Goal: Task Accomplishment & Management: Manage account settings

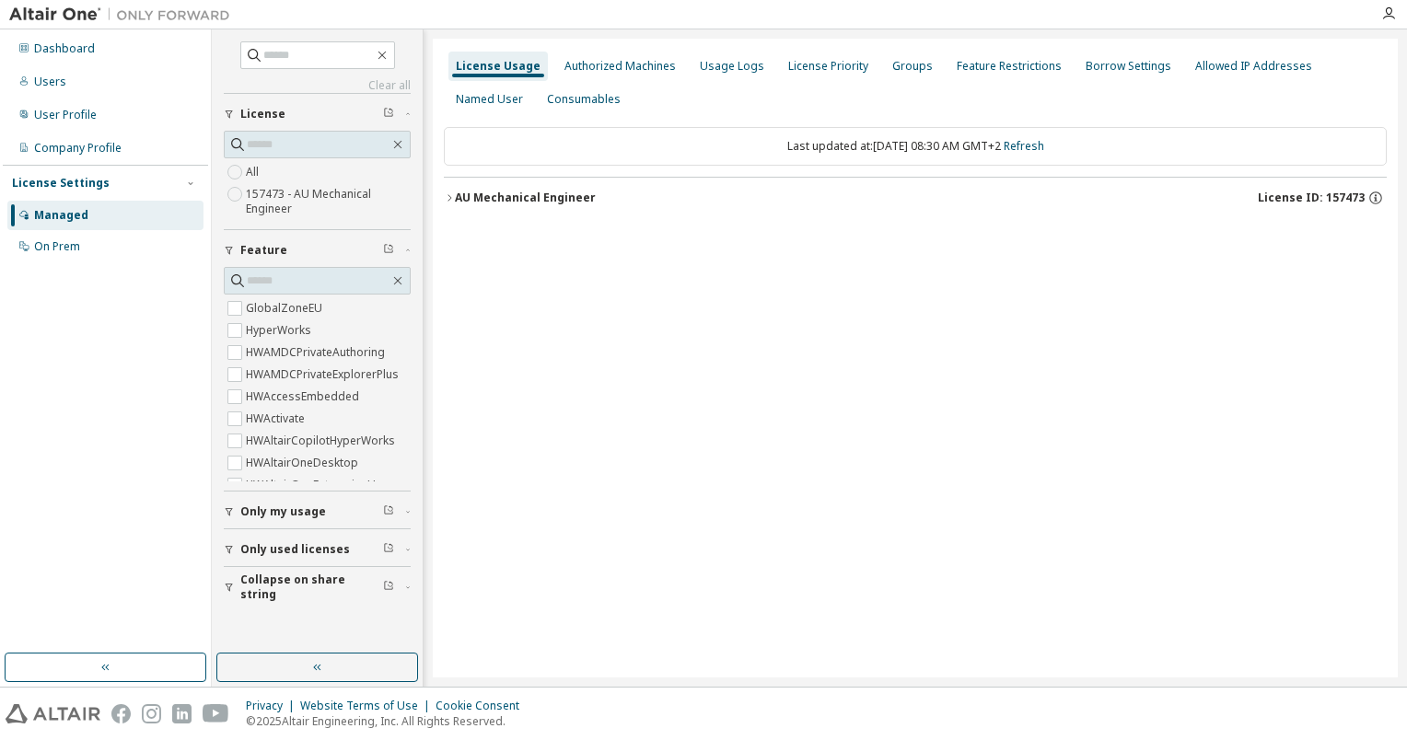
click at [449, 196] on icon "button" at bounding box center [449, 197] width 11 height 11
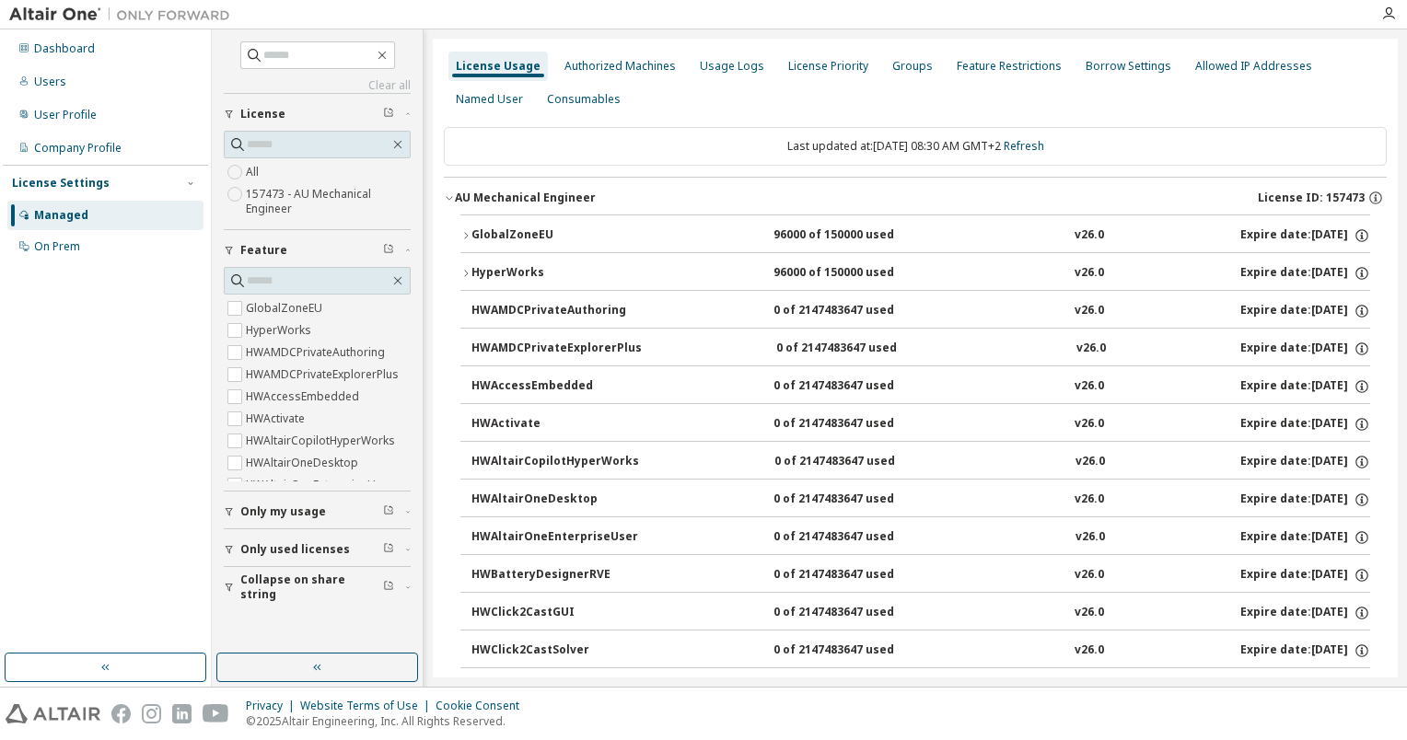
click at [464, 233] on icon "button" at bounding box center [465, 235] width 11 height 11
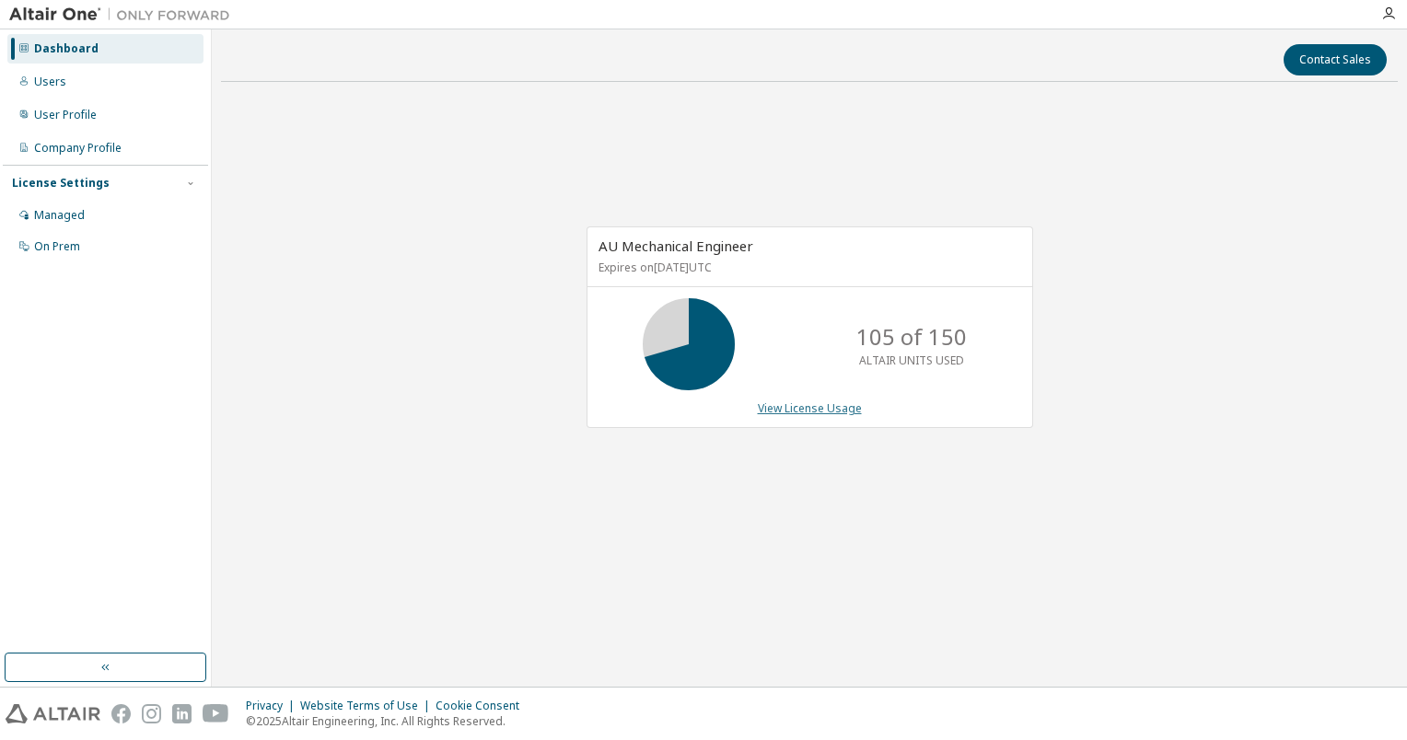
click at [826, 411] on link "View License Usage" at bounding box center [810, 408] width 104 height 16
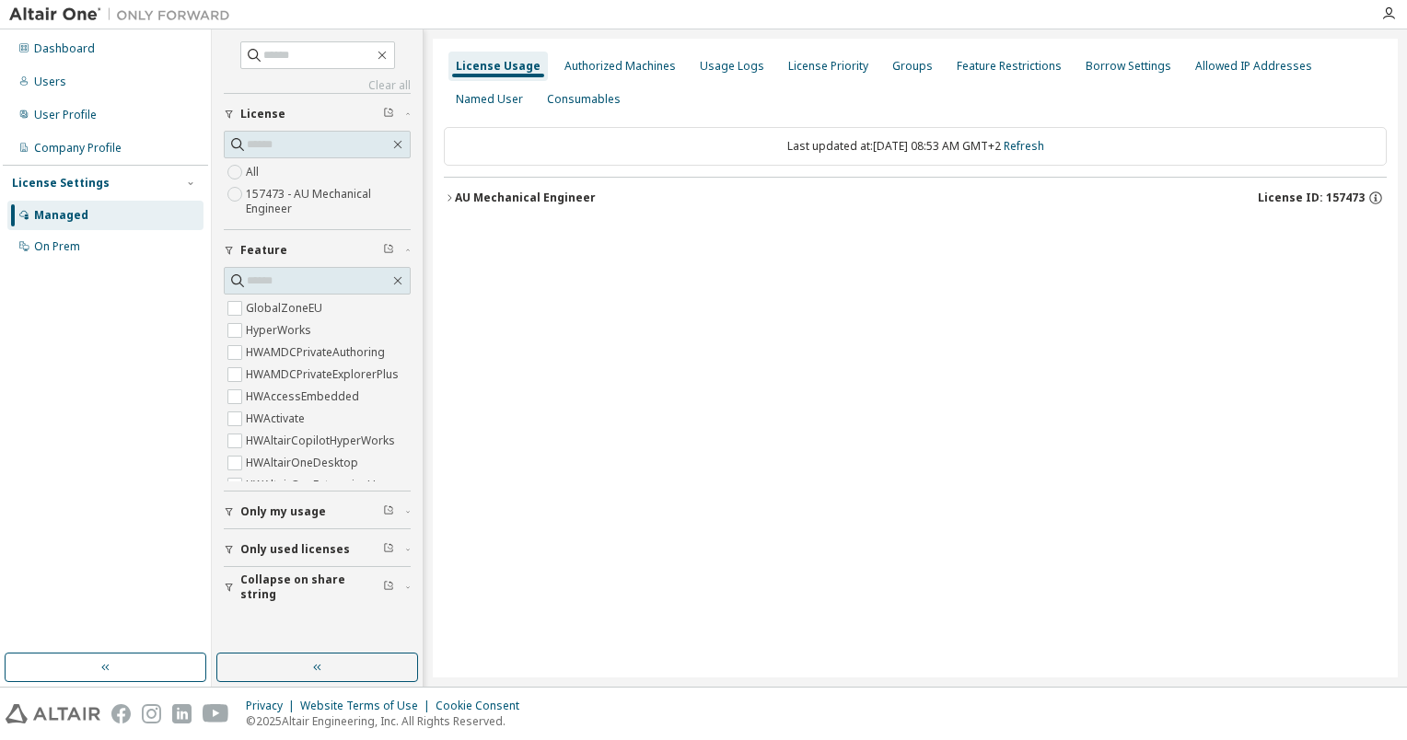
click at [452, 197] on icon "button" at bounding box center [449, 197] width 11 height 11
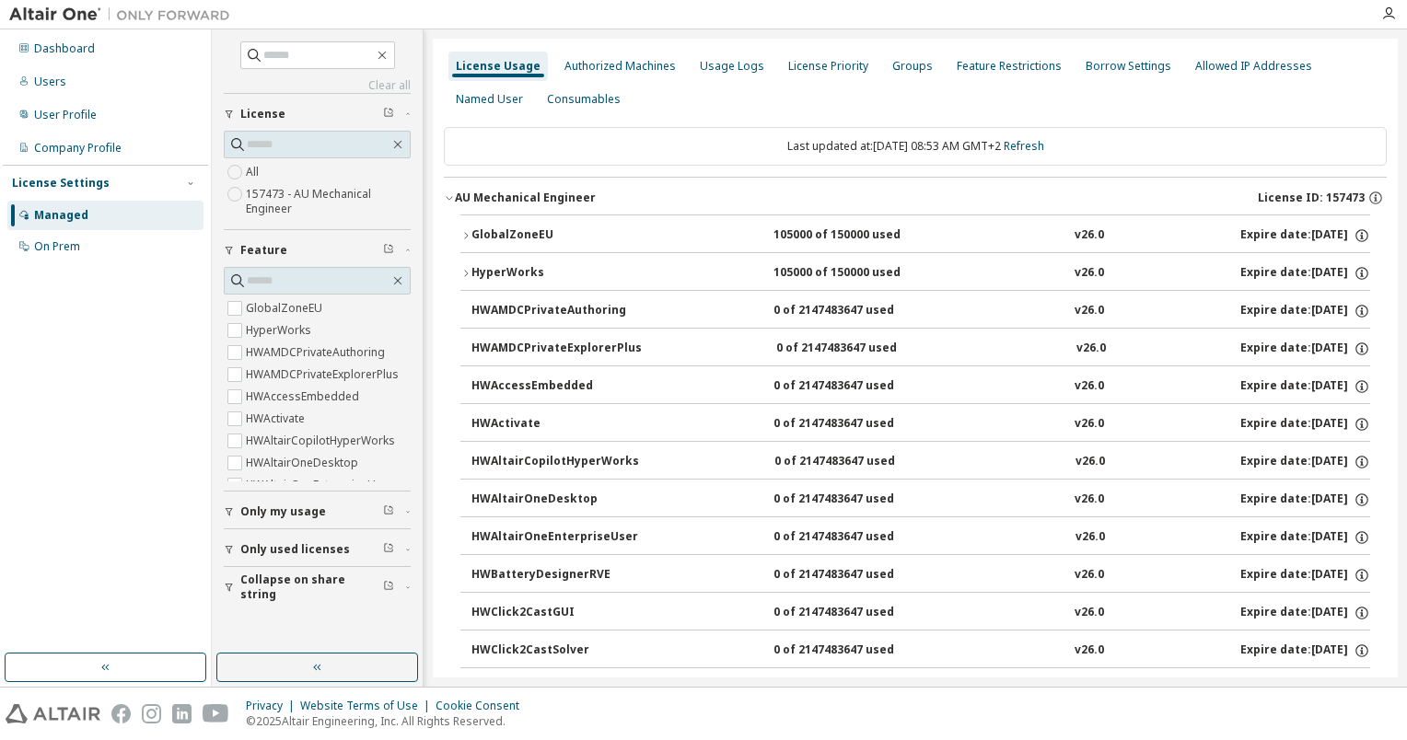
click at [469, 235] on icon "button" at bounding box center [465, 235] width 11 height 11
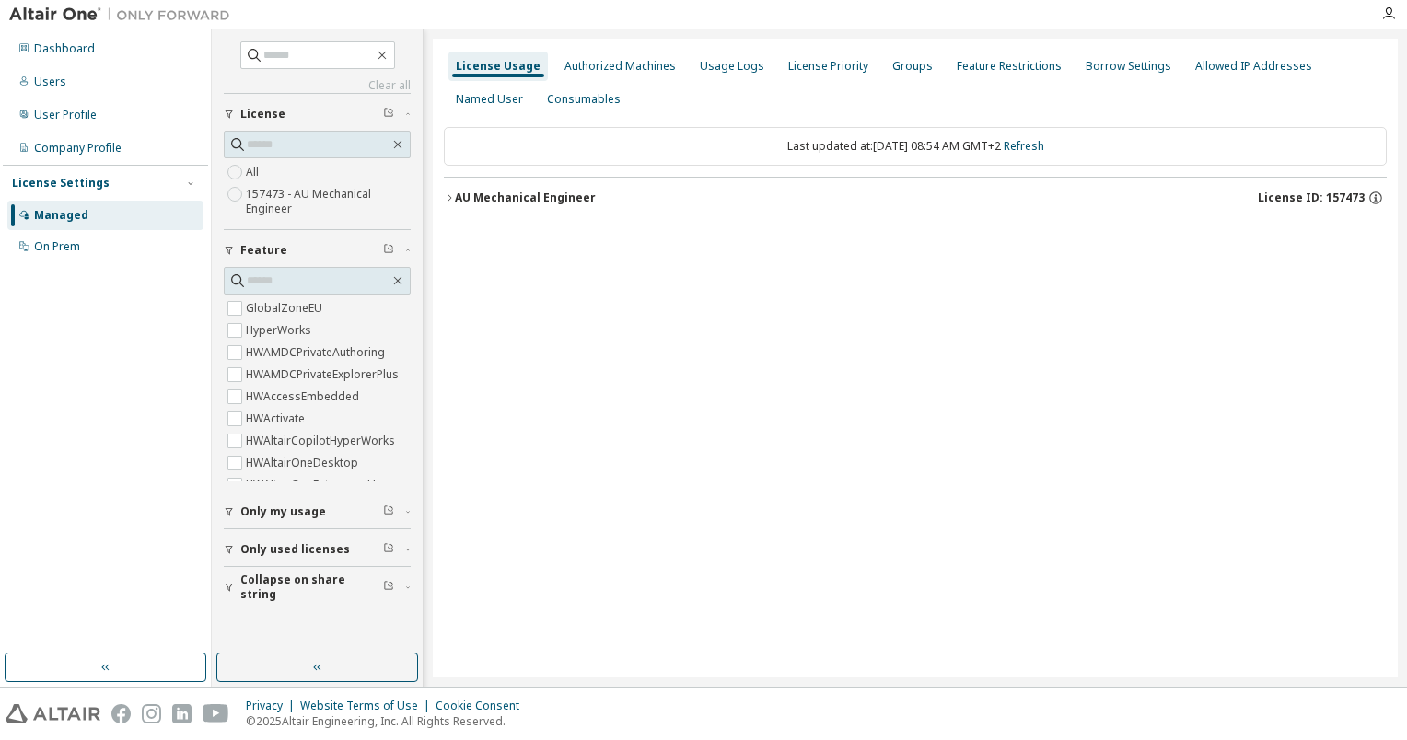
click at [447, 195] on icon "button" at bounding box center [449, 197] width 11 height 11
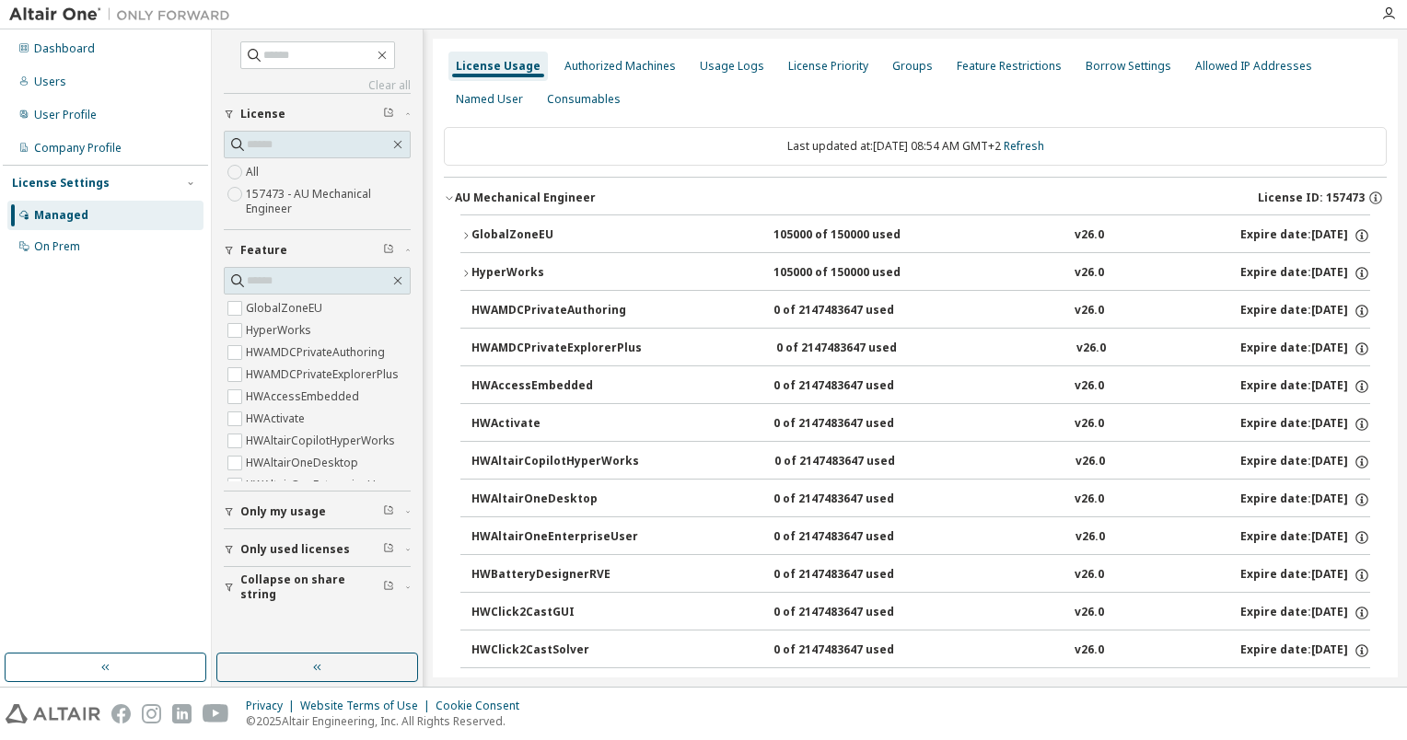
click at [469, 232] on icon "button" at bounding box center [465, 235] width 11 height 11
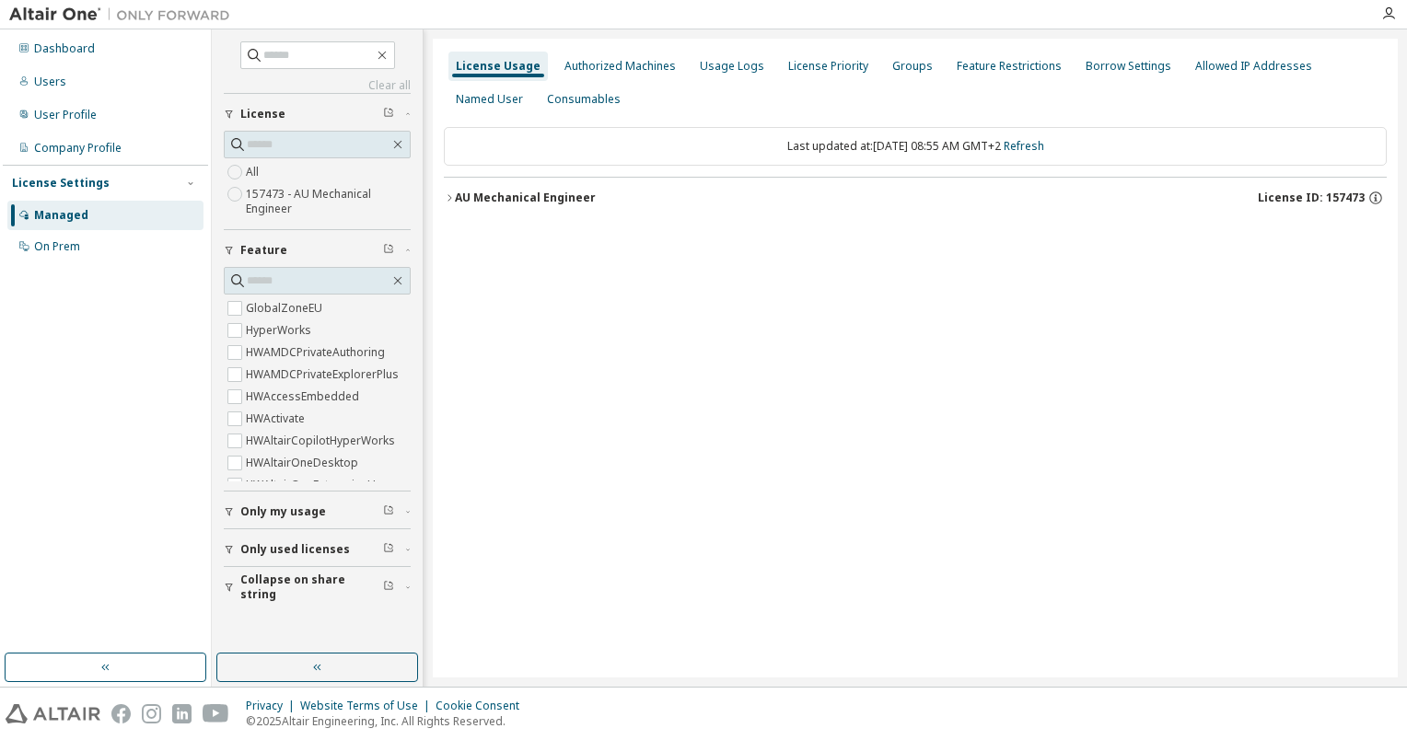
click at [451, 196] on icon "button" at bounding box center [449, 197] width 11 height 11
click at [449, 197] on icon "button" at bounding box center [449, 197] width 11 height 11
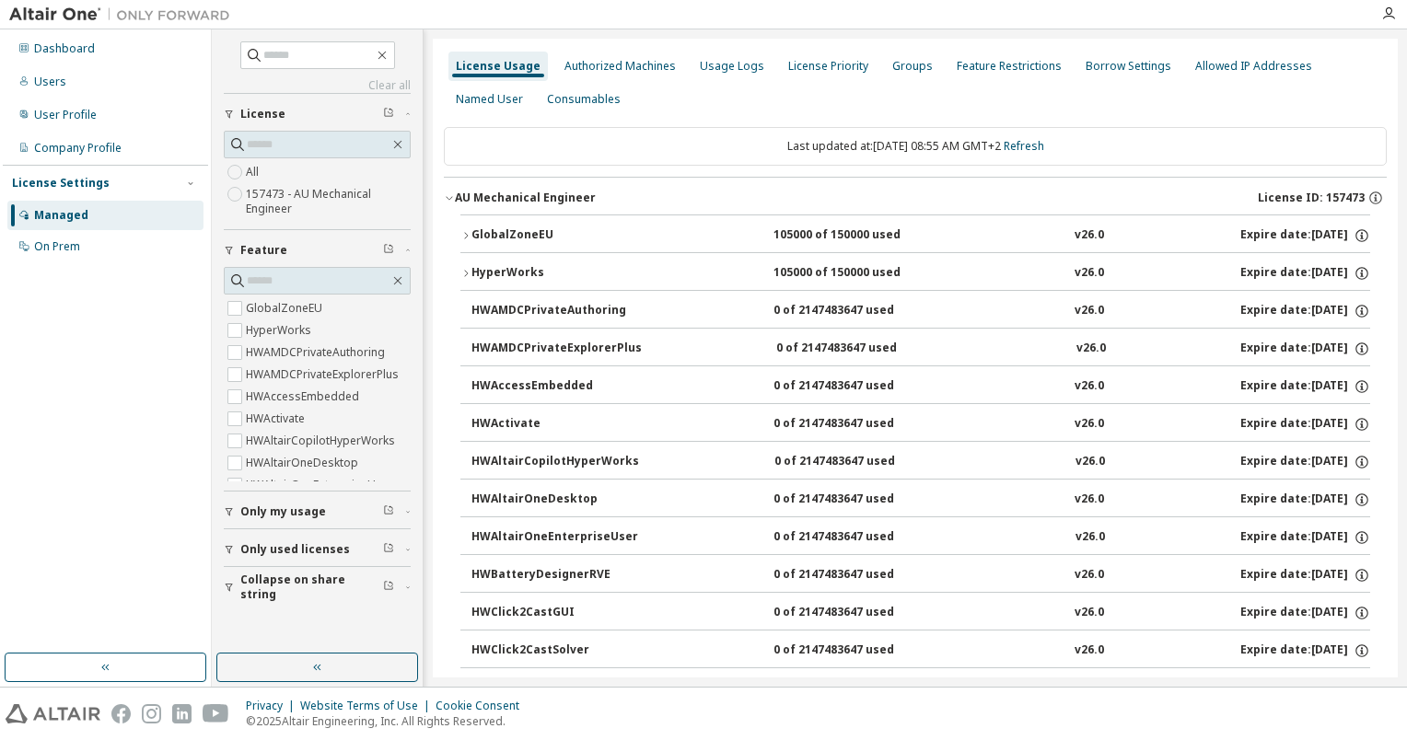
click at [468, 231] on icon "button" at bounding box center [465, 235] width 11 height 11
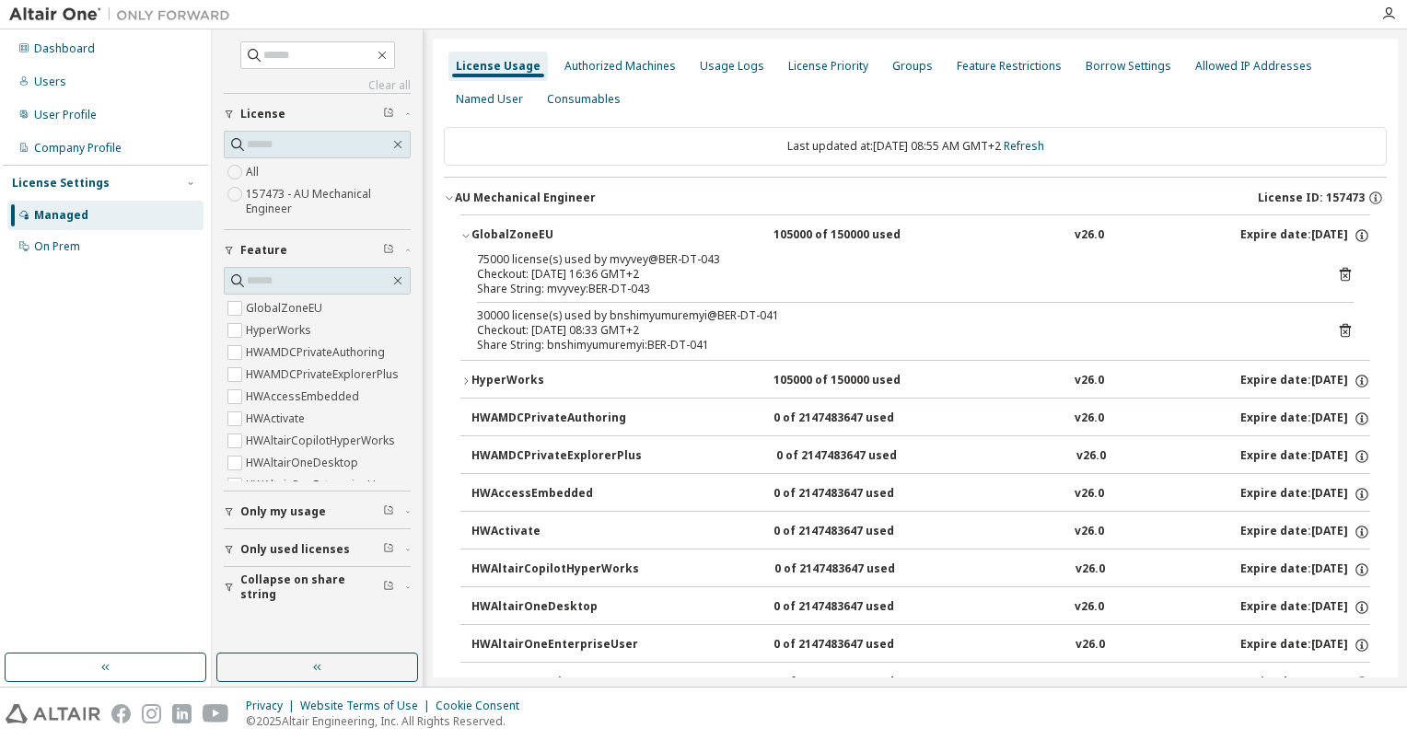
click at [468, 231] on icon "button" at bounding box center [465, 235] width 11 height 11
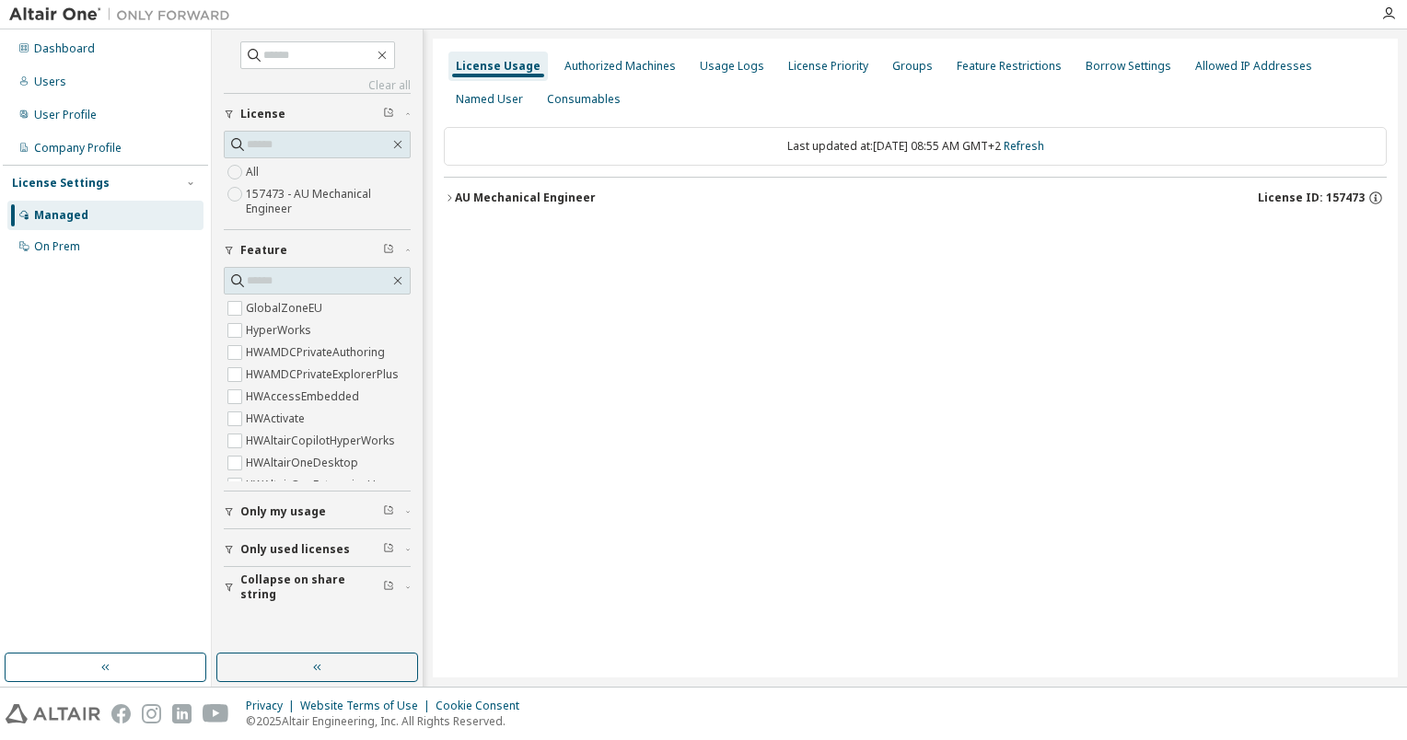
click at [449, 195] on icon "button" at bounding box center [449, 197] width 11 height 11
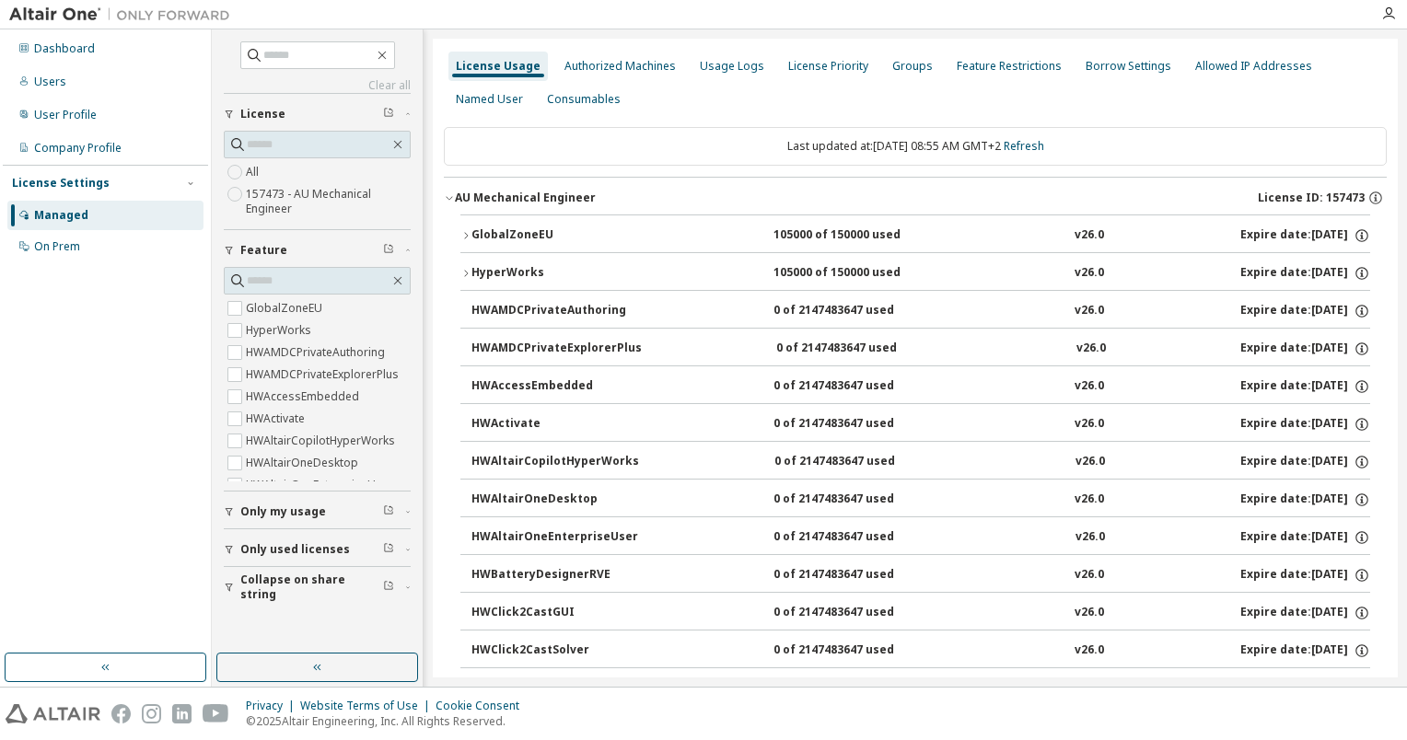
click at [466, 232] on icon "button" at bounding box center [465, 235] width 11 height 11
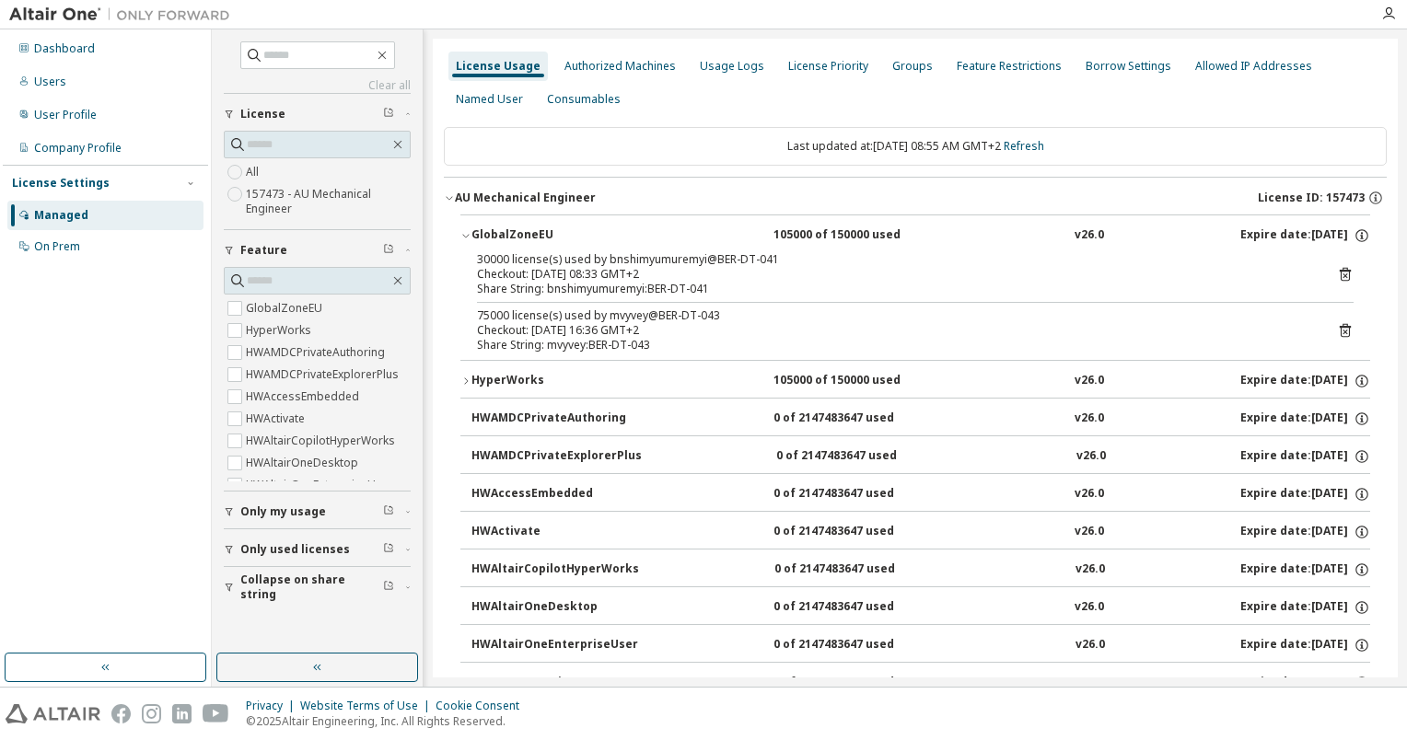
click at [1337, 272] on icon at bounding box center [1345, 274] width 17 height 17
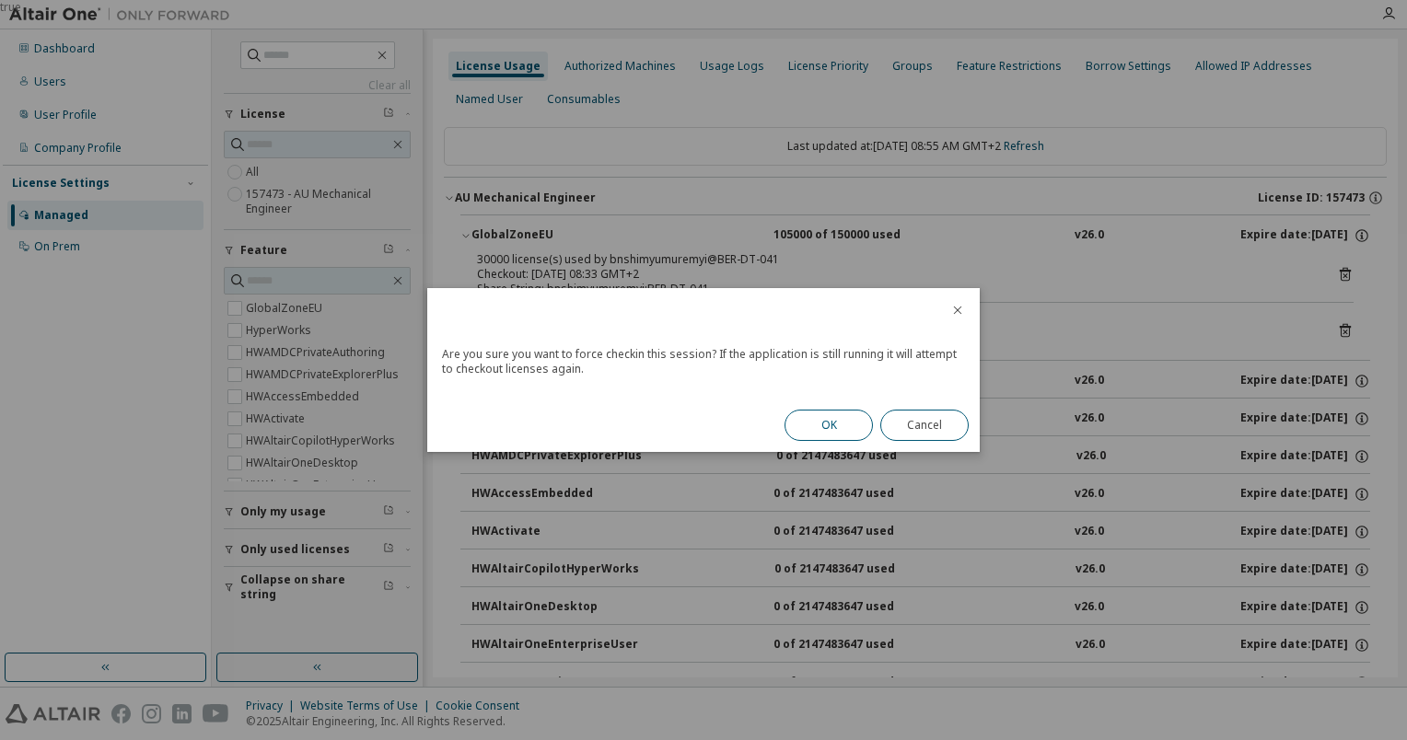
click at [847, 430] on button "OK" at bounding box center [828, 425] width 88 height 31
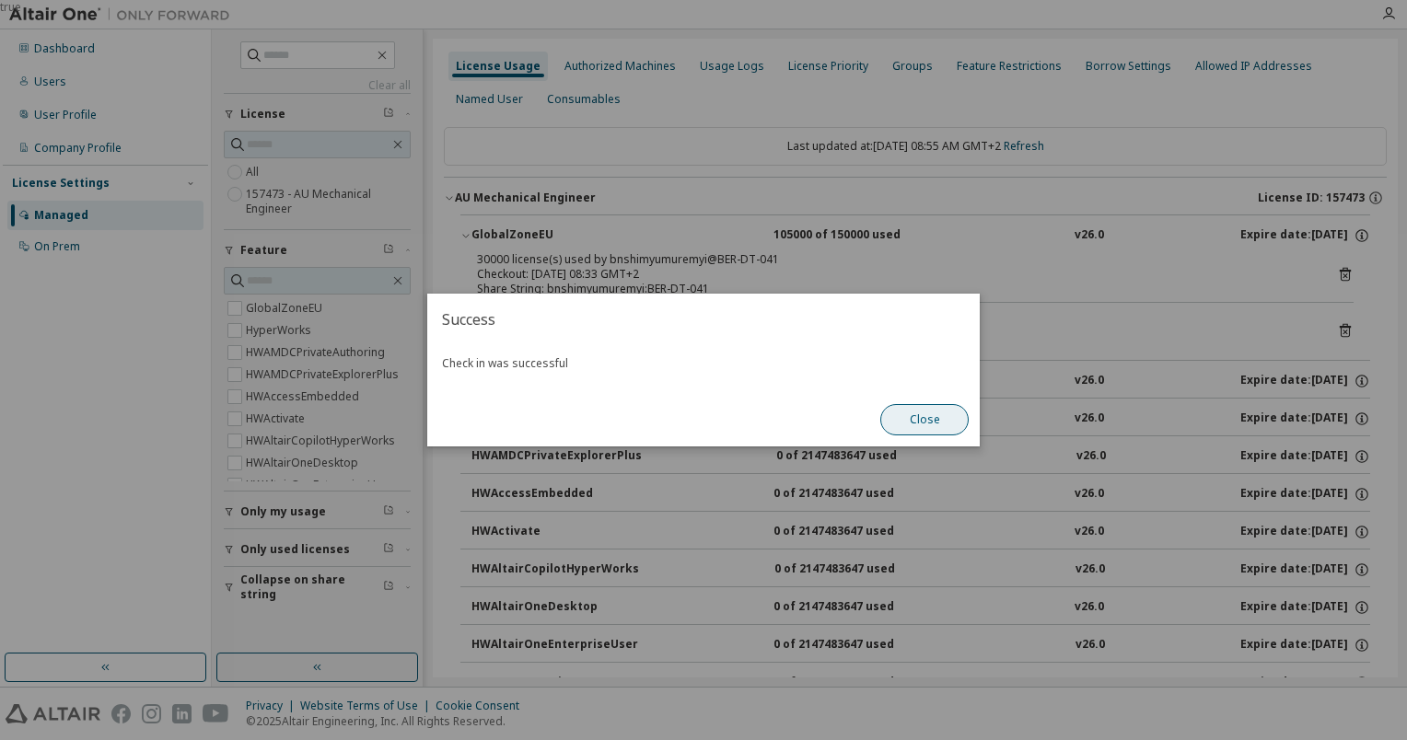
click at [942, 423] on button "Close" at bounding box center [924, 419] width 88 height 31
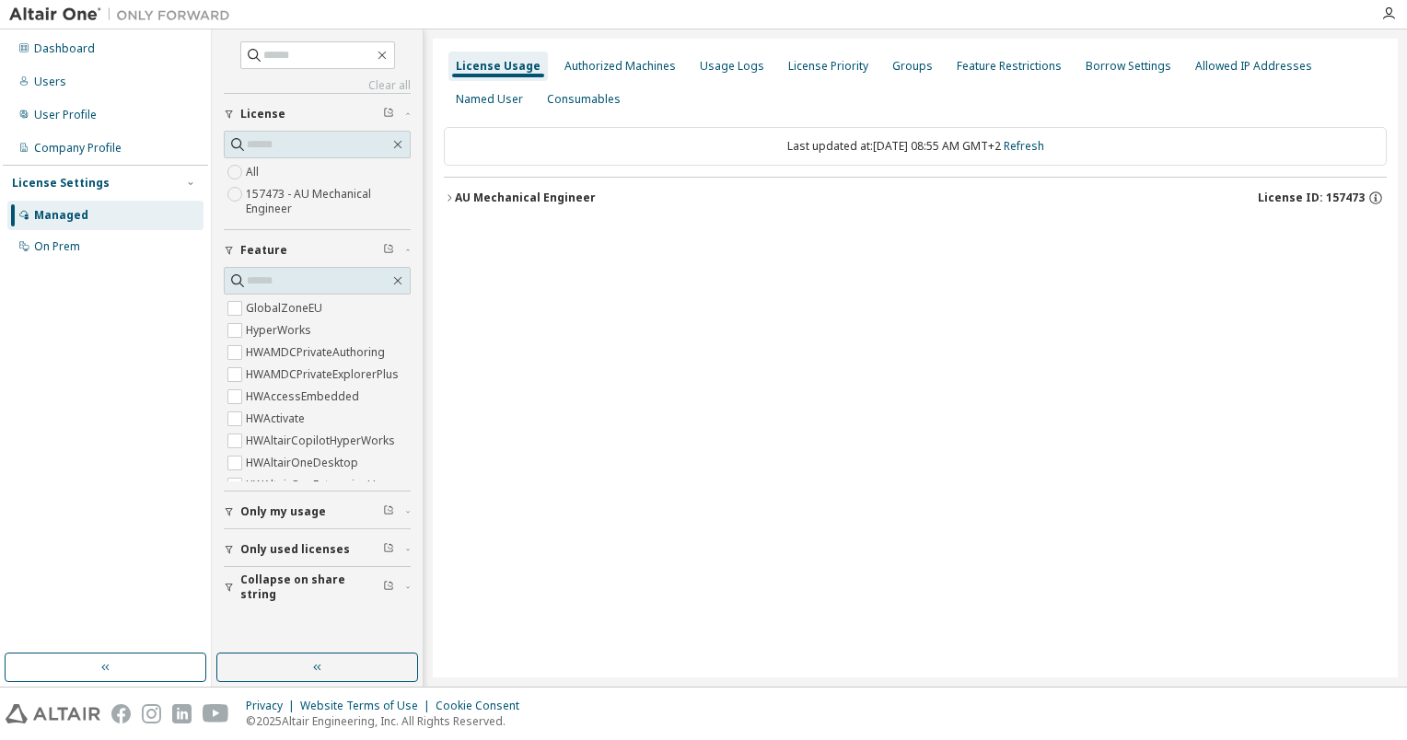
click at [454, 197] on icon "button" at bounding box center [449, 197] width 11 height 11
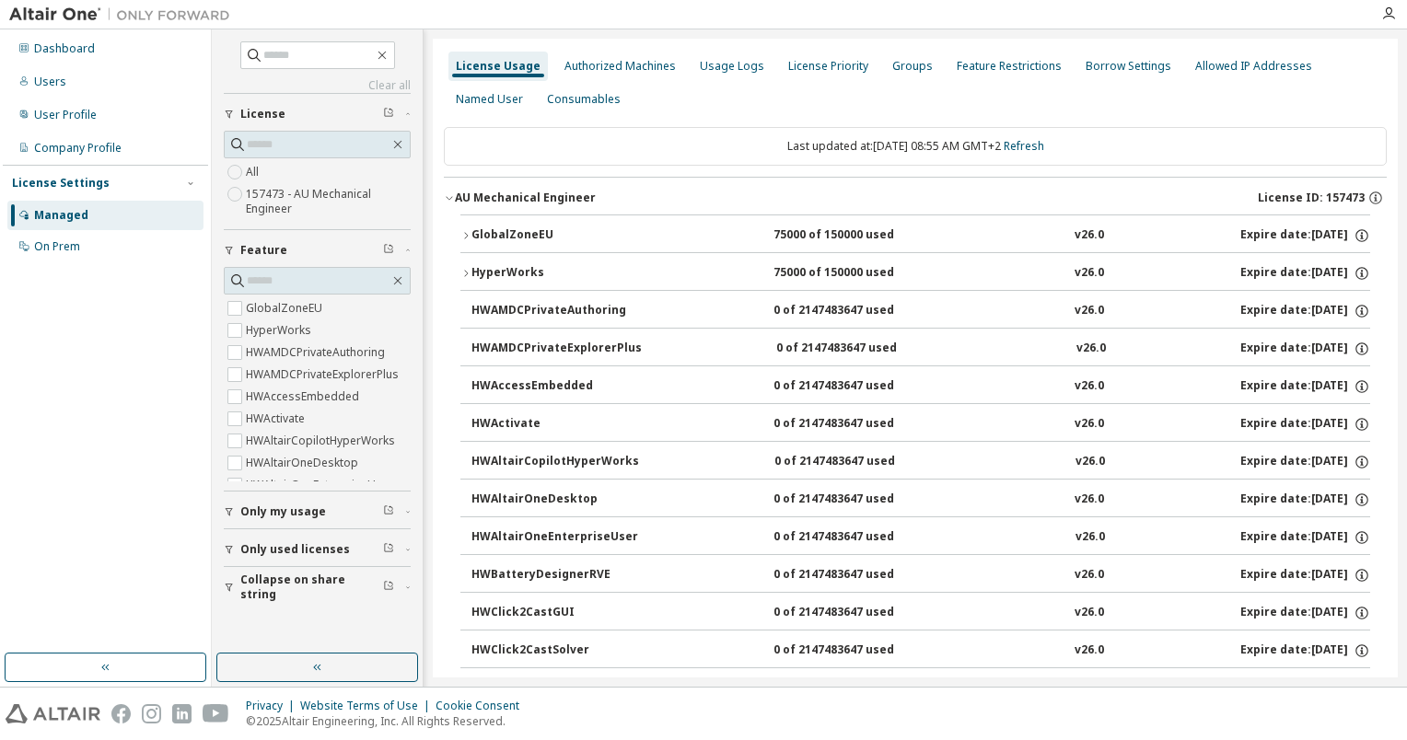
click at [475, 234] on div "GlobalZoneEU" at bounding box center [554, 235] width 166 height 17
